Goal: Information Seeking & Learning: Understand process/instructions

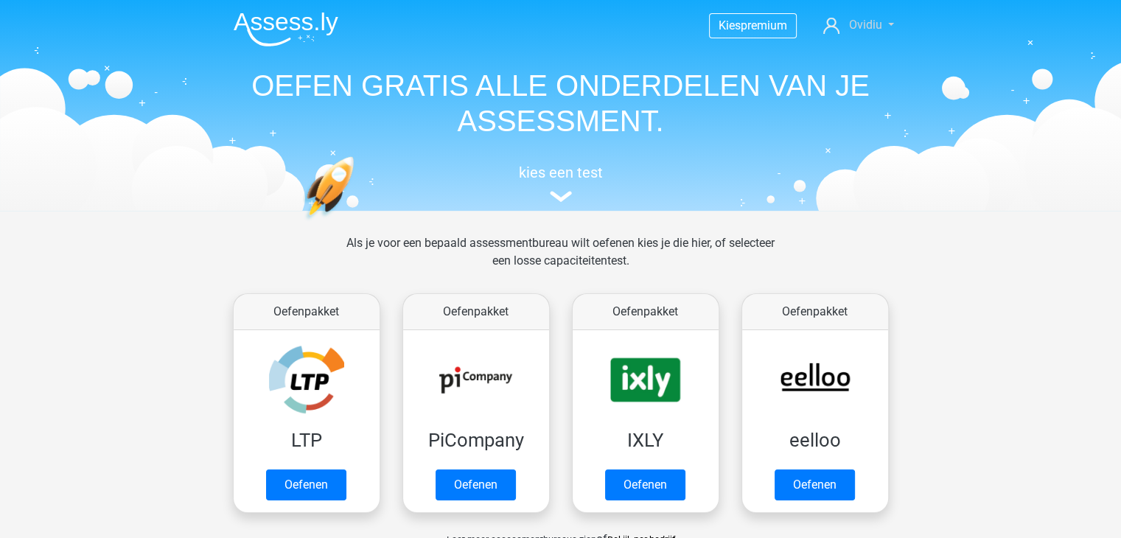
click at [867, 21] on span "Ovidiu" at bounding box center [864, 25] width 33 height 14
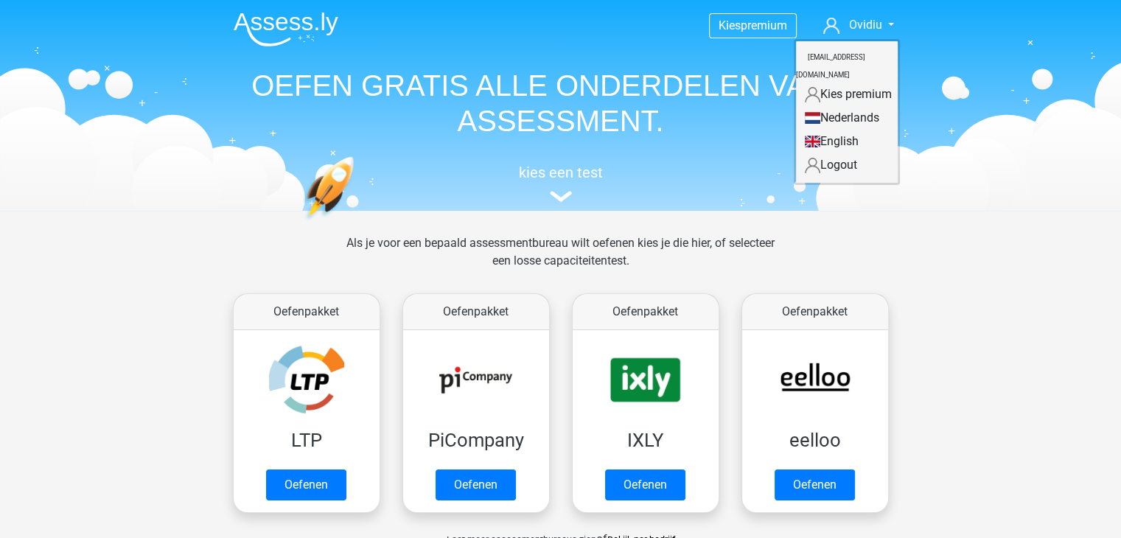
click at [840, 130] on link "English" at bounding box center [847, 142] width 102 height 24
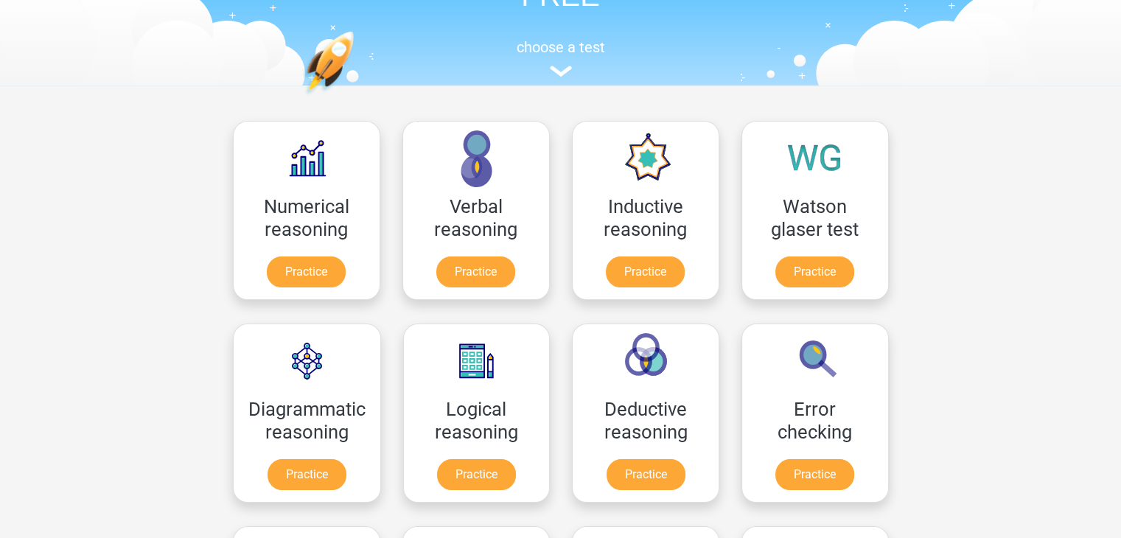
scroll to position [147, 0]
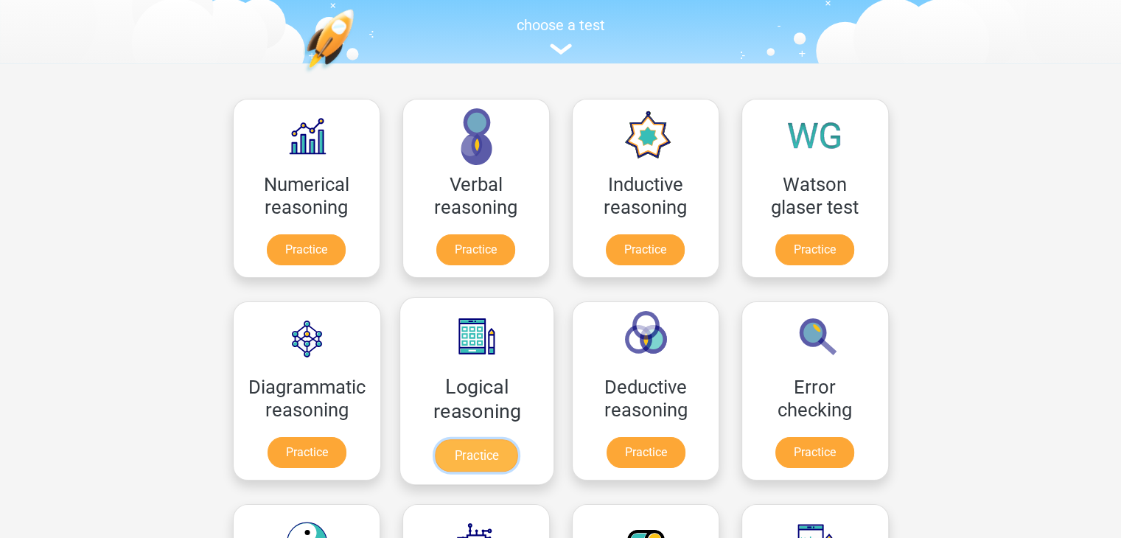
click at [486, 456] on link "Practice" at bounding box center [476, 455] width 83 height 32
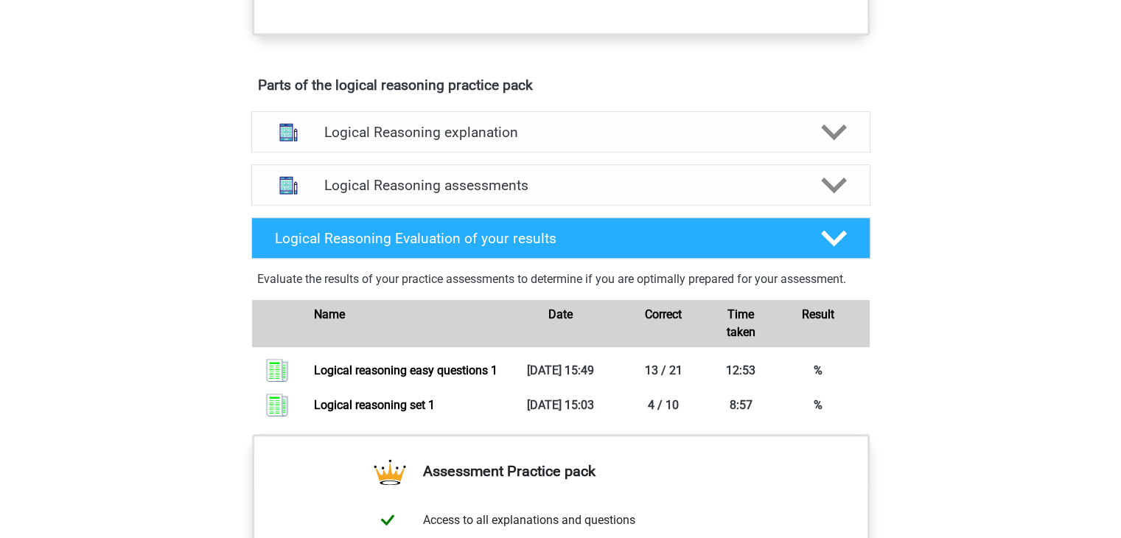
scroll to position [737, 0]
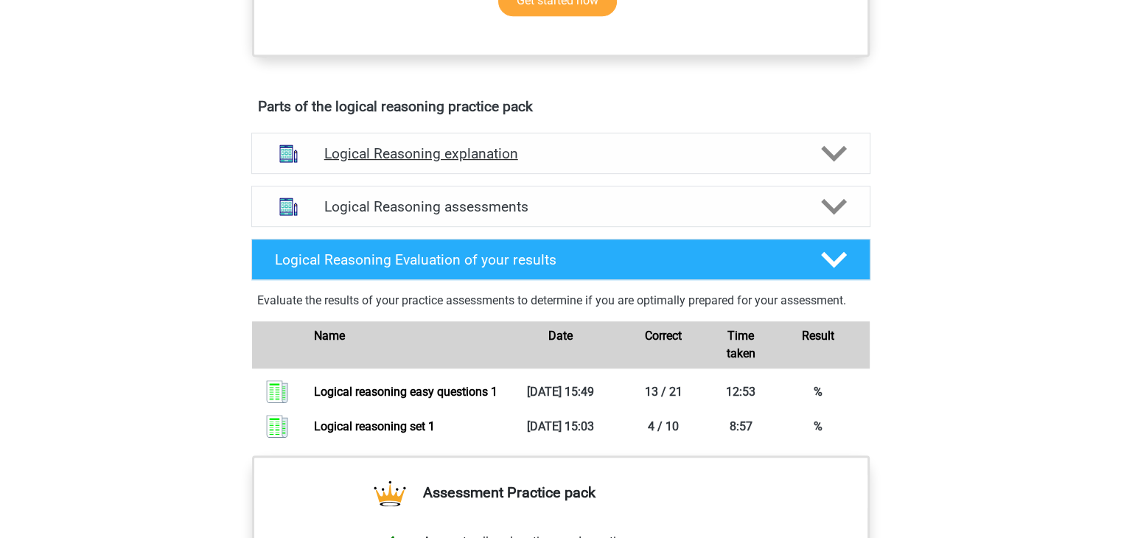
click at [831, 167] on icon at bounding box center [834, 154] width 26 height 26
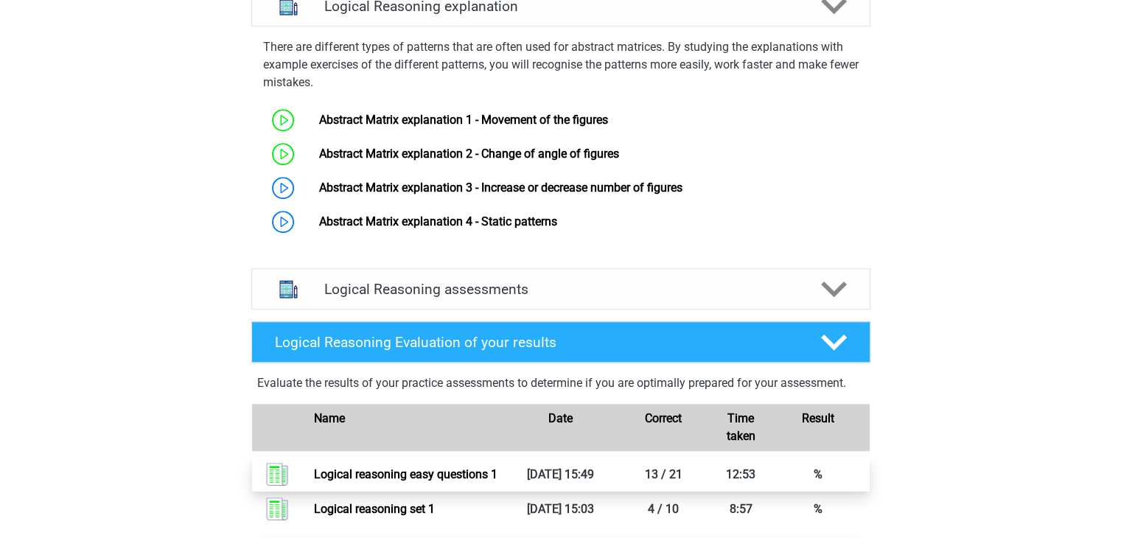
scroll to position [876, 0]
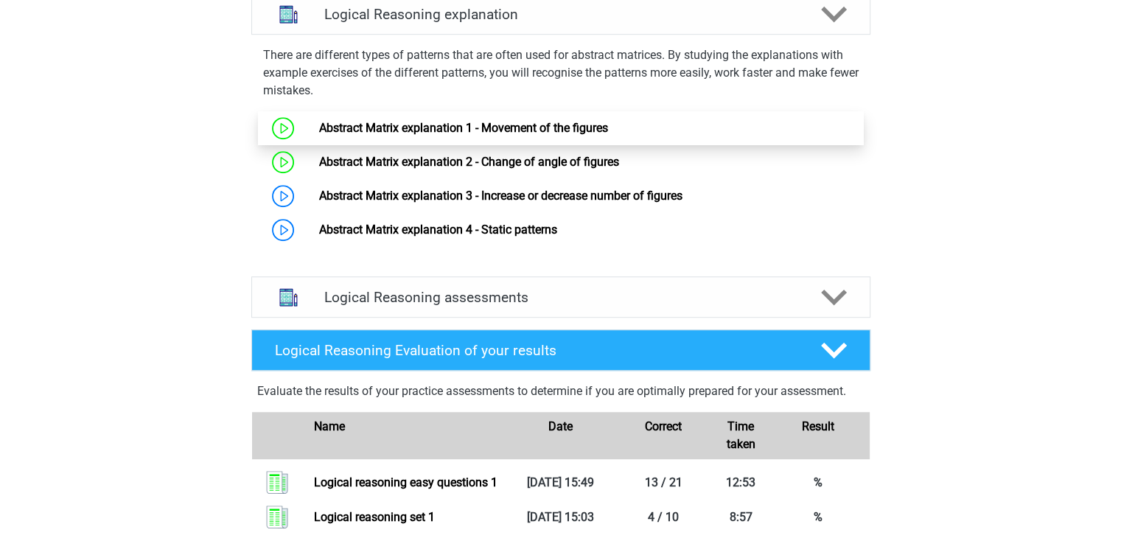
click at [382, 135] on link "Abstract Matrix explanation 1 - Movement of the figures" at bounding box center [463, 128] width 289 height 14
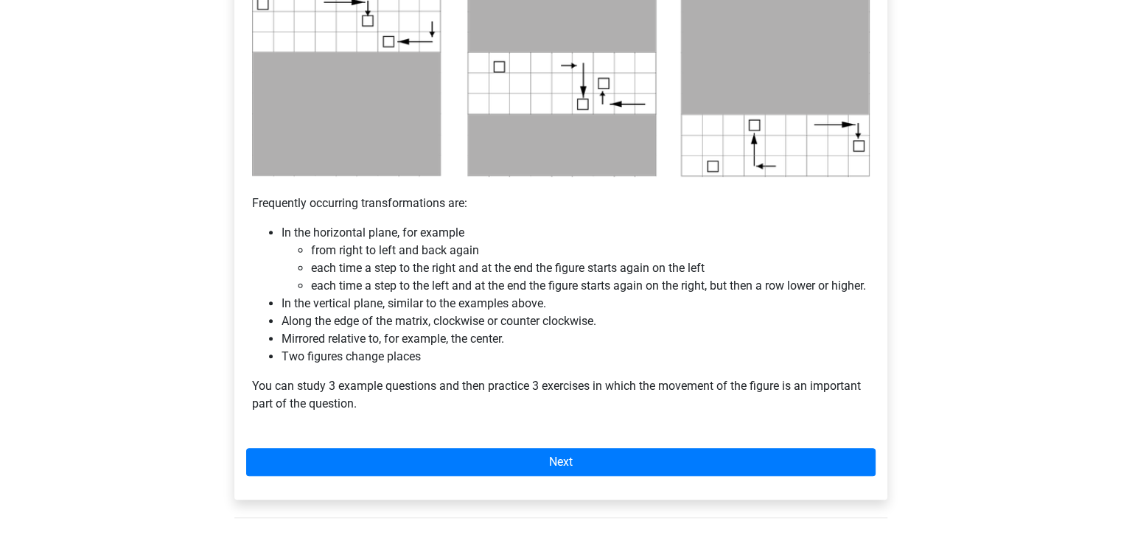
scroll to position [884, 0]
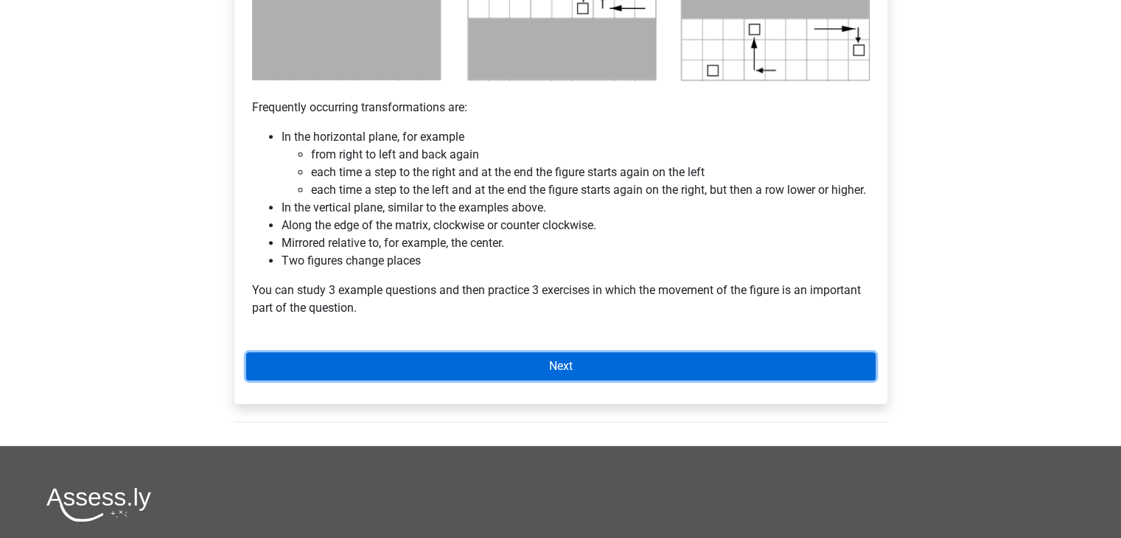
click at [563, 380] on link "Next" at bounding box center [560, 366] width 629 height 28
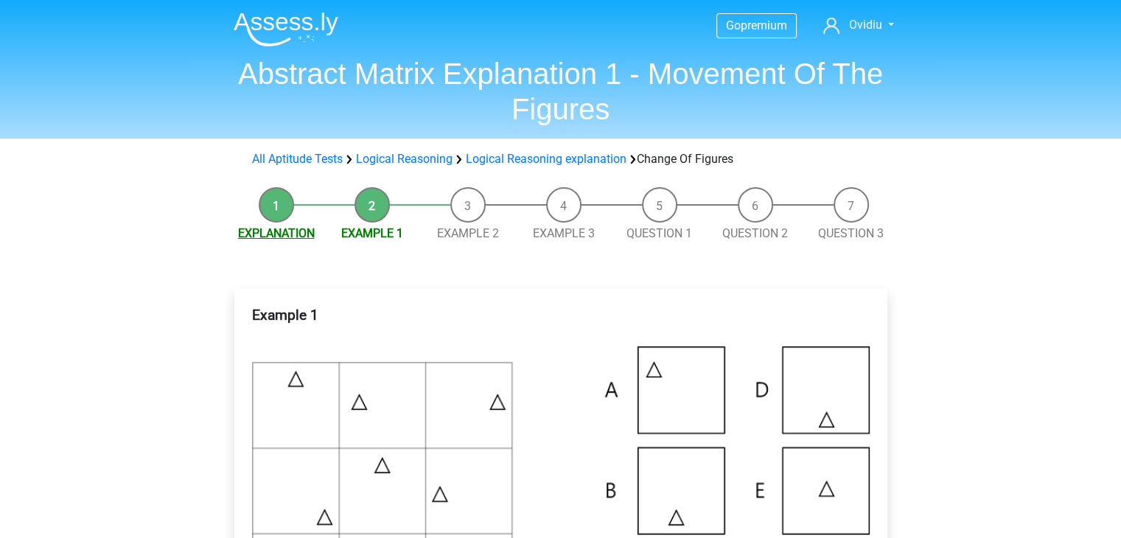
click at [274, 237] on link "Explanation" at bounding box center [276, 233] width 77 height 14
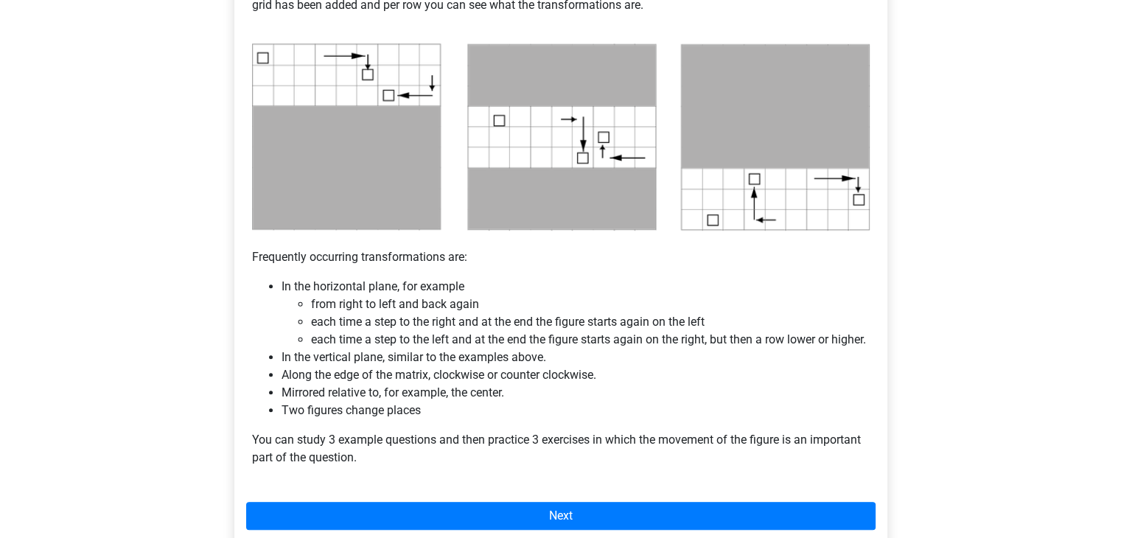
scroll to position [737, 0]
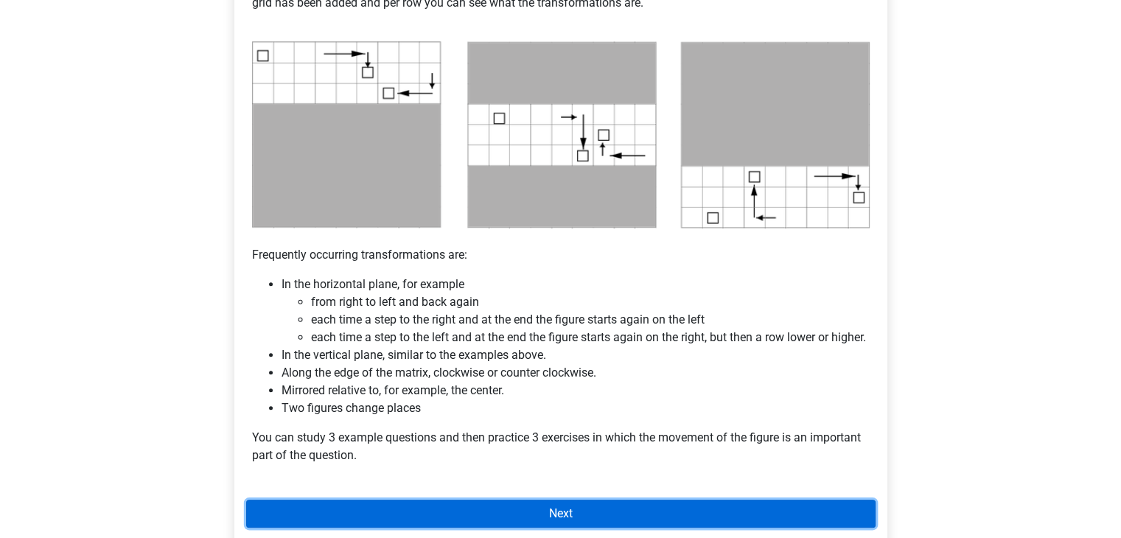
click at [592, 525] on link "Next" at bounding box center [560, 514] width 629 height 28
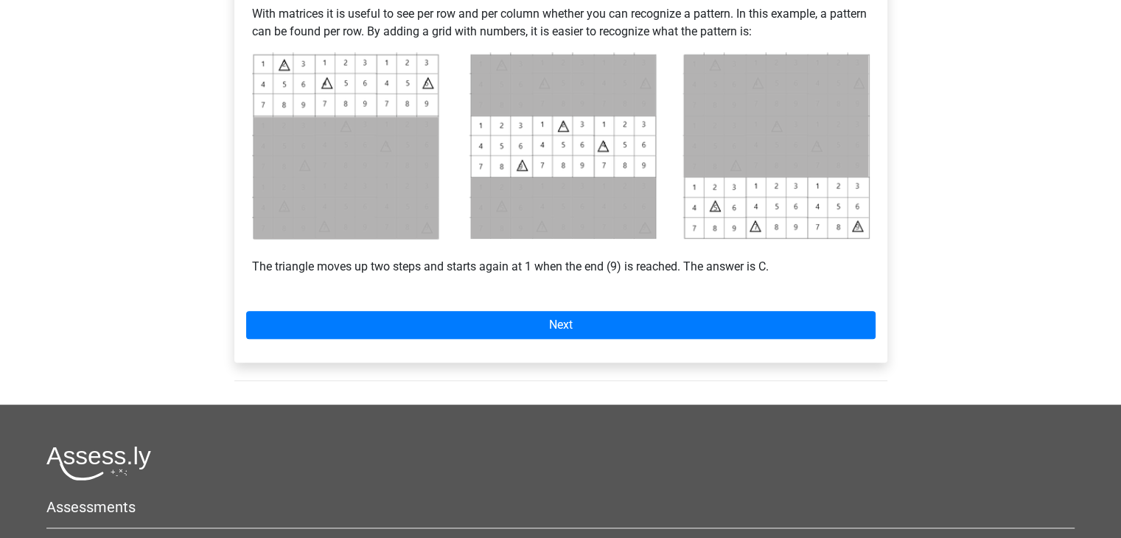
scroll to position [663, 0]
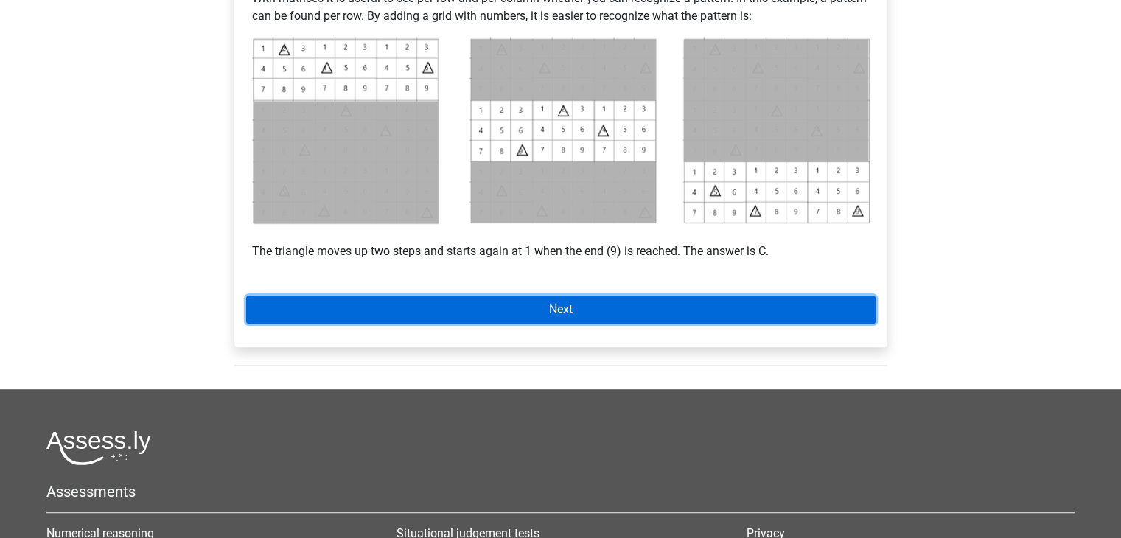
click at [570, 304] on link "Next" at bounding box center [560, 309] width 629 height 28
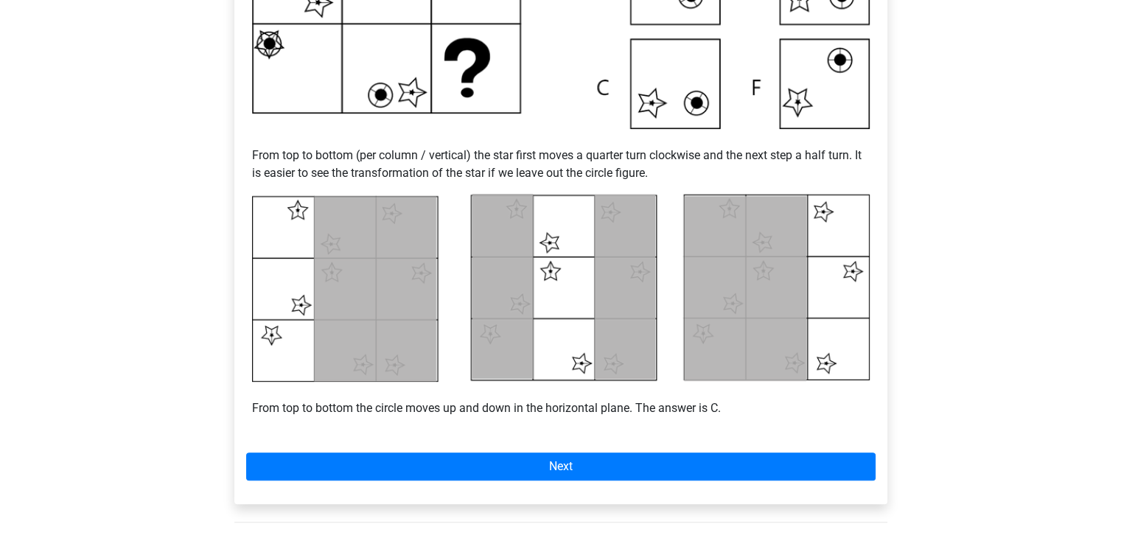
scroll to position [663, 0]
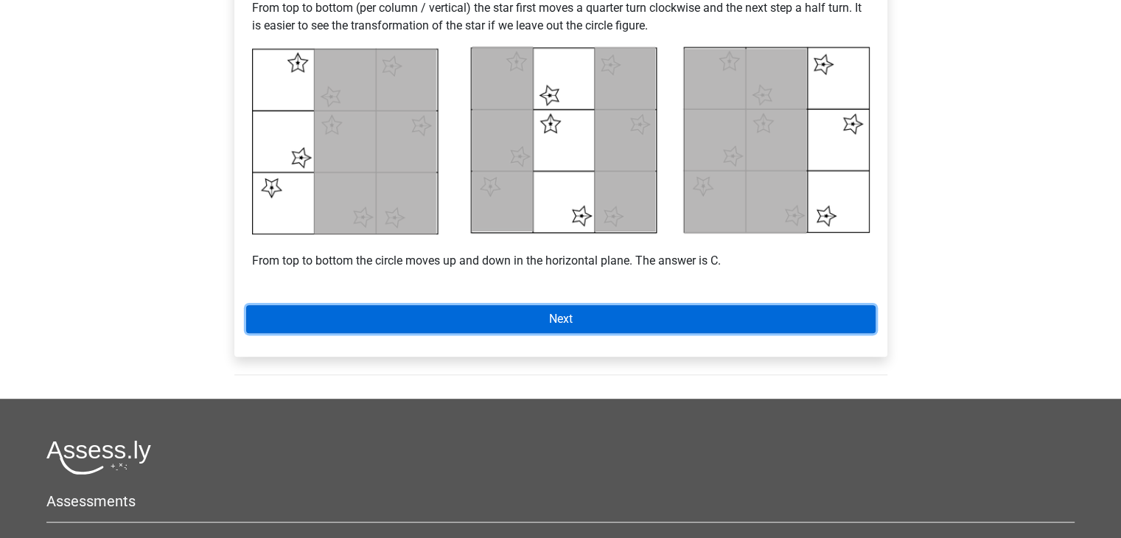
click at [561, 323] on link "Next" at bounding box center [560, 319] width 629 height 28
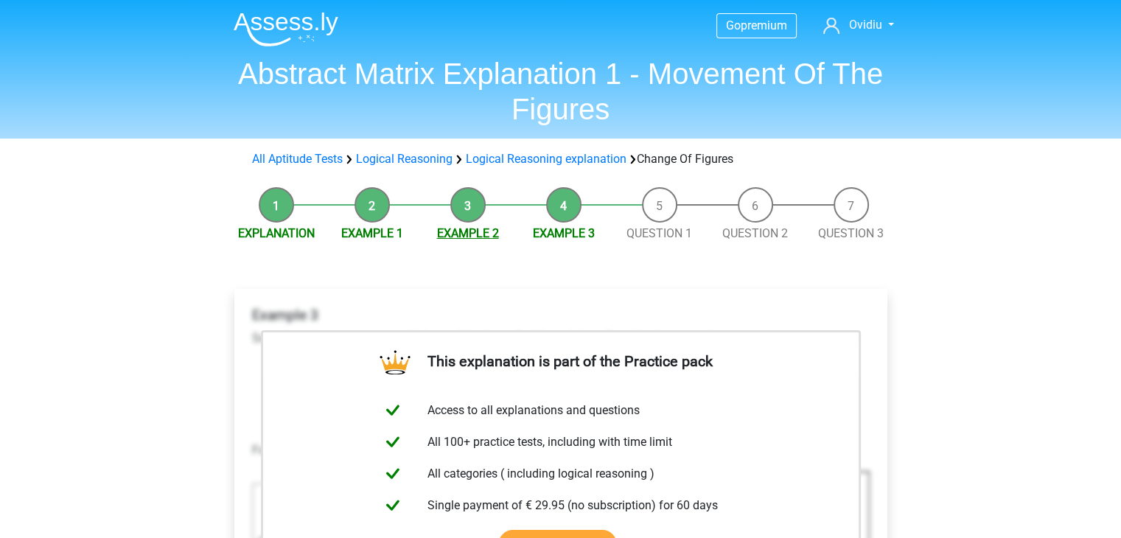
click at [475, 237] on link "Example 2" at bounding box center [468, 233] width 62 height 14
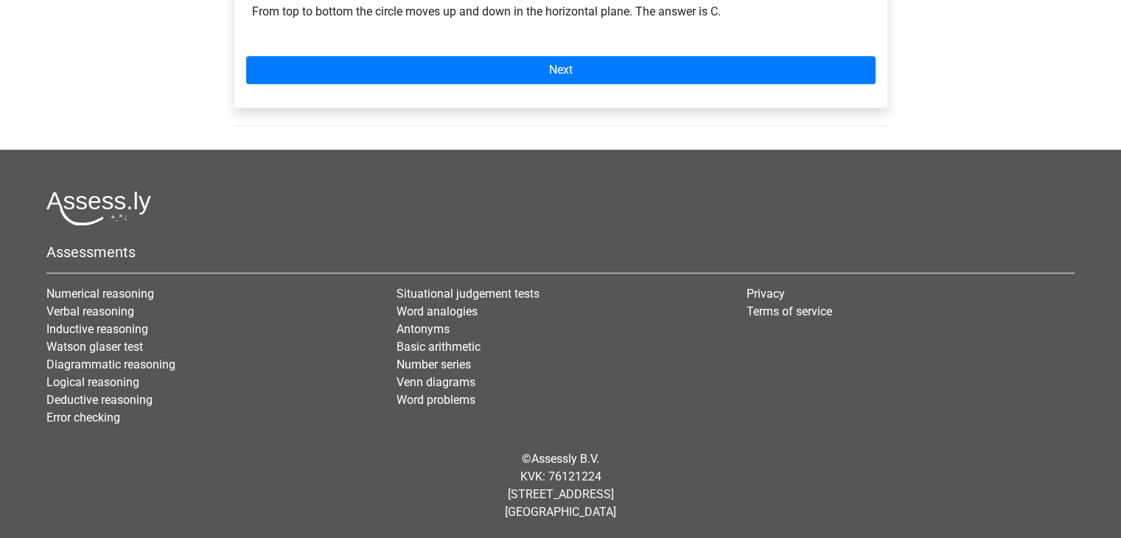
scroll to position [913, 0]
